Goal: Task Accomplishment & Management: Use online tool/utility

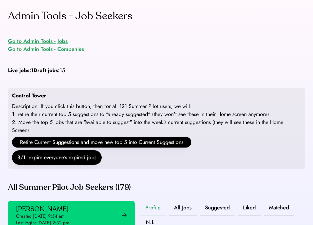
click at [58, 42] on div "Go to Admin Tools - Jobs" at bounding box center [38, 41] width 60 height 8
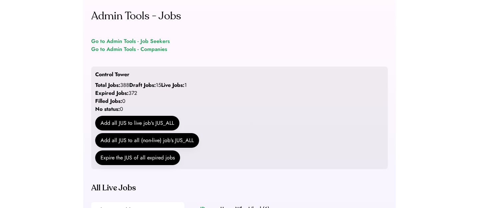
scroll to position [112, 0]
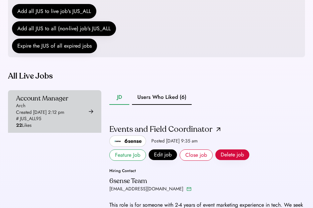
click at [81, 125] on div "Account Manager Arch Created [DATE] 2:12 pm # JUS_ALL95 22 Likes" at bounding box center [54, 111] width 93 height 43
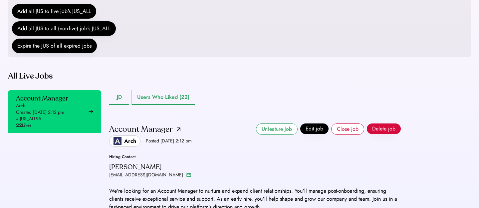
click at [174, 105] on button "Users Who Liked (22)" at bounding box center [163, 97] width 63 height 15
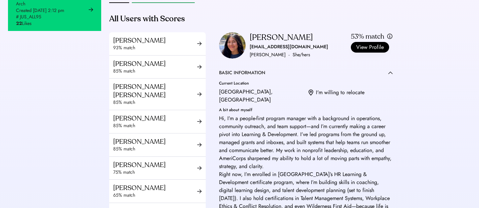
scroll to position [225, 0]
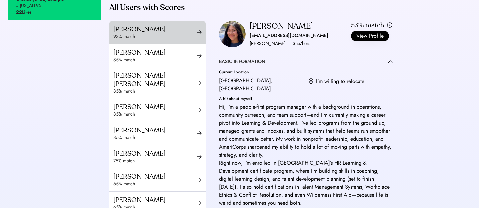
click at [179, 40] on div "93% match" at bounding box center [155, 36] width 84 height 7
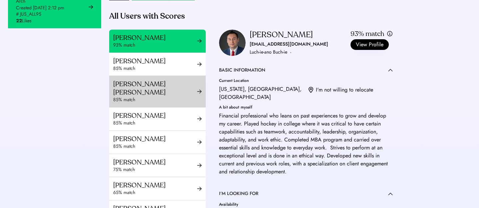
scroll to position [215, 0]
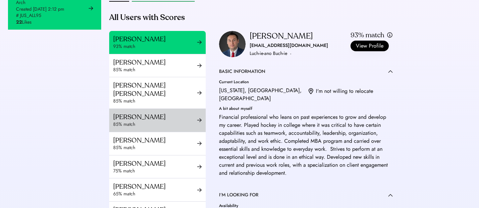
click at [158, 121] on div "[PERSON_NAME]" at bounding box center [155, 117] width 84 height 8
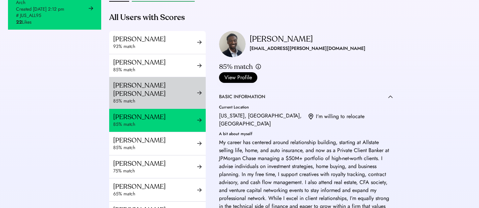
click at [164, 105] on div "85% match" at bounding box center [155, 101] width 84 height 7
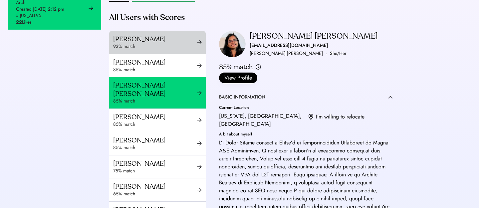
click at [175, 50] on div "93% match" at bounding box center [155, 46] width 84 height 7
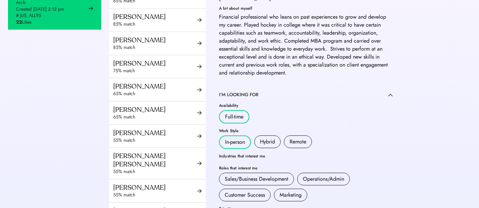
scroll to position [11, 0]
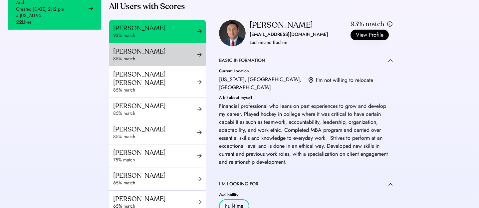
click at [159, 62] on div "85% match" at bounding box center [155, 59] width 84 height 7
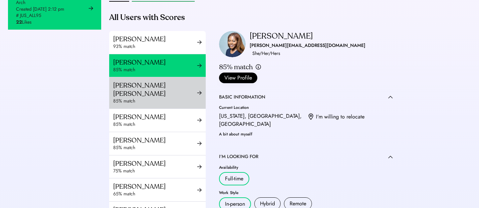
click at [148, 109] on div "[PERSON_NAME] [PERSON_NAME] 85% match" at bounding box center [157, 92] width 97 height 31
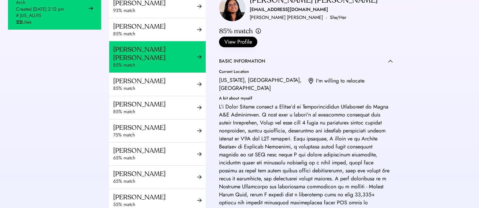
scroll to position [32, 0]
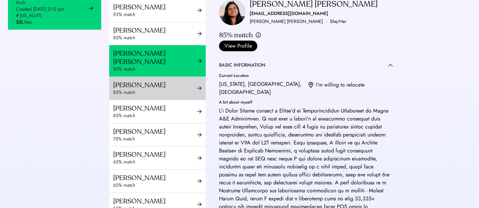
click at [125, 100] on div "[PERSON_NAME] 85% match" at bounding box center [157, 88] width 97 height 23
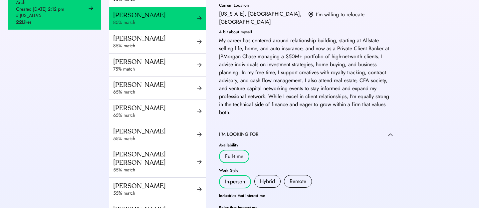
scroll to position [84, 0]
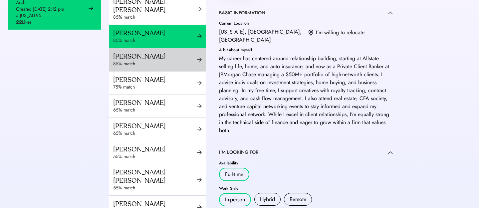
click at [145, 67] on div "85% match" at bounding box center [155, 64] width 84 height 7
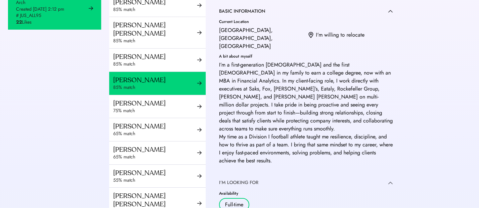
scroll to position [46, 0]
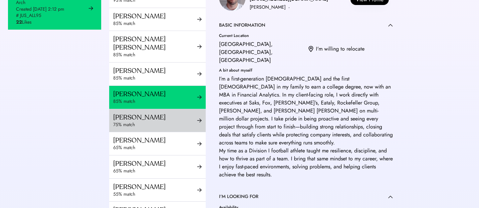
click at [122, 122] on div "[PERSON_NAME]" at bounding box center [155, 117] width 84 height 8
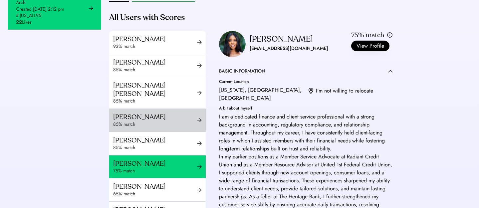
scroll to position [26, 0]
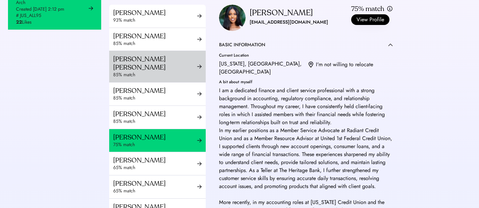
click at [179, 78] on div "85% match" at bounding box center [155, 75] width 84 height 7
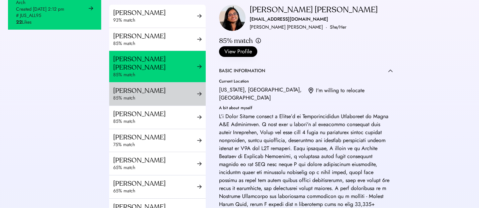
click at [179, 102] on div "85% match" at bounding box center [155, 98] width 84 height 7
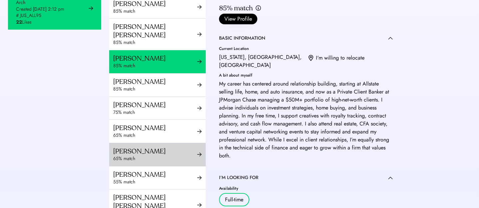
scroll to position [80, 0]
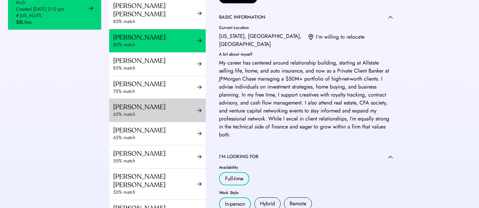
click at [175, 118] on div "65% match" at bounding box center [155, 114] width 84 height 7
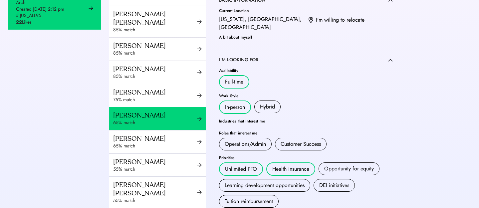
scroll to position [67, 0]
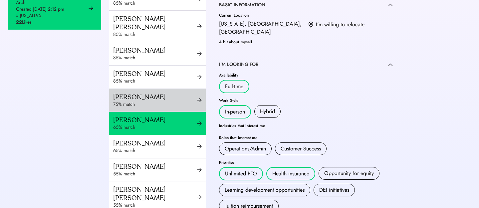
click at [168, 101] on div "[PERSON_NAME]" at bounding box center [155, 97] width 84 height 8
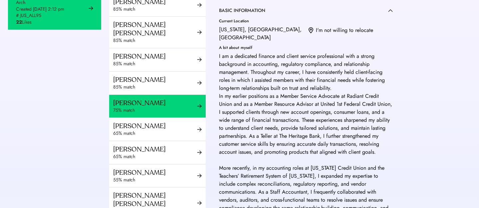
scroll to position [27, 0]
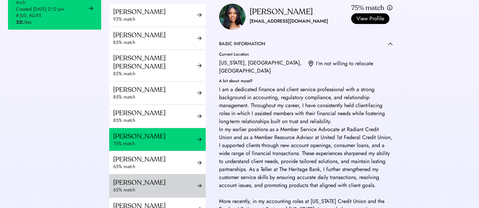
click at [168, 187] on div "[PERSON_NAME]" at bounding box center [155, 182] width 84 height 8
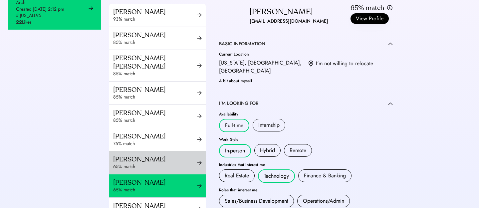
click at [166, 170] on div "65% match" at bounding box center [155, 166] width 84 height 7
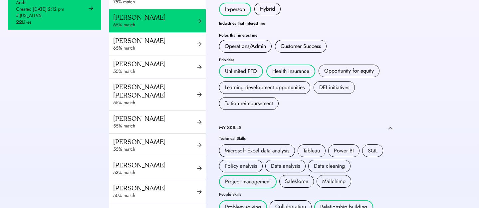
scroll to position [82, 0]
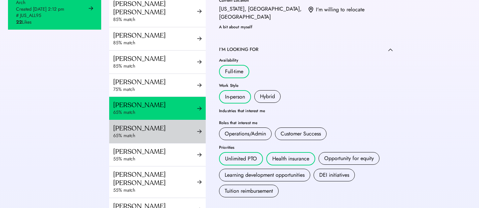
click at [165, 133] on div "[PERSON_NAME]" at bounding box center [155, 128] width 84 height 8
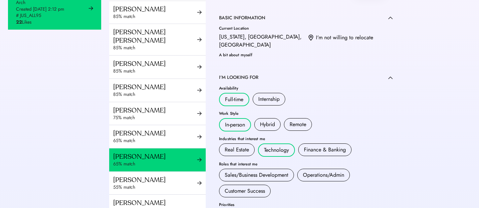
scroll to position [153, 0]
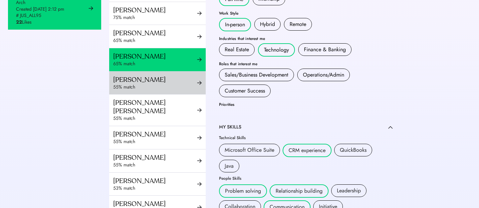
click at [178, 84] on div "[PERSON_NAME]" at bounding box center [155, 80] width 84 height 8
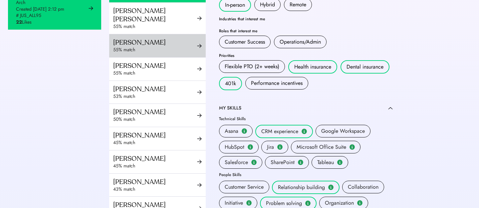
scroll to position [206, 0]
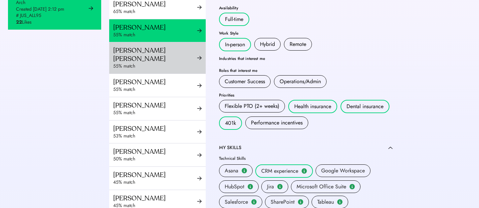
click at [149, 61] on div "[PERSON_NAME] [PERSON_NAME]" at bounding box center [155, 54] width 84 height 17
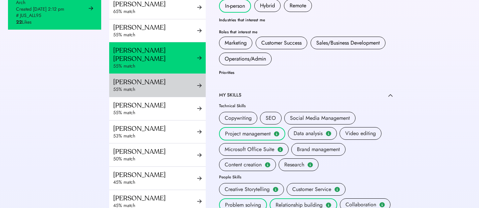
click at [155, 87] on div "55% match" at bounding box center [155, 89] width 84 height 7
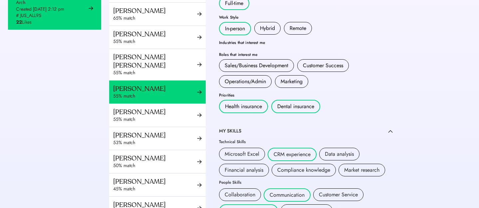
scroll to position [181, 0]
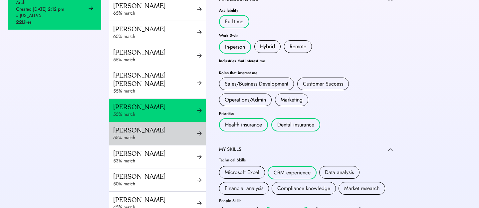
click at [161, 131] on div "[PERSON_NAME]" at bounding box center [155, 130] width 84 height 8
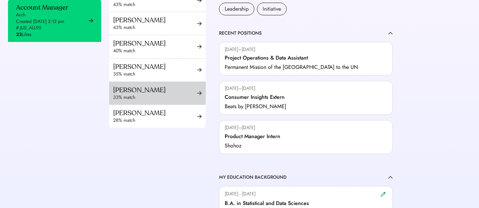
click at [147, 119] on div "28% match" at bounding box center [155, 120] width 84 height 7
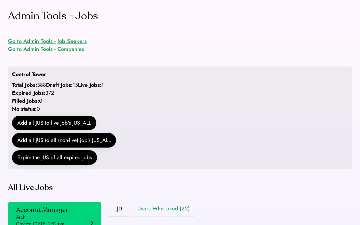
click at [71, 39] on div "Go to Admin Tools - Job Seekers" at bounding box center [47, 41] width 79 height 8
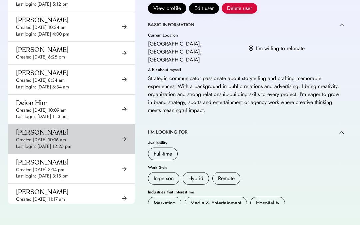
scroll to position [1201, 0]
